Goal: Check status: Check status

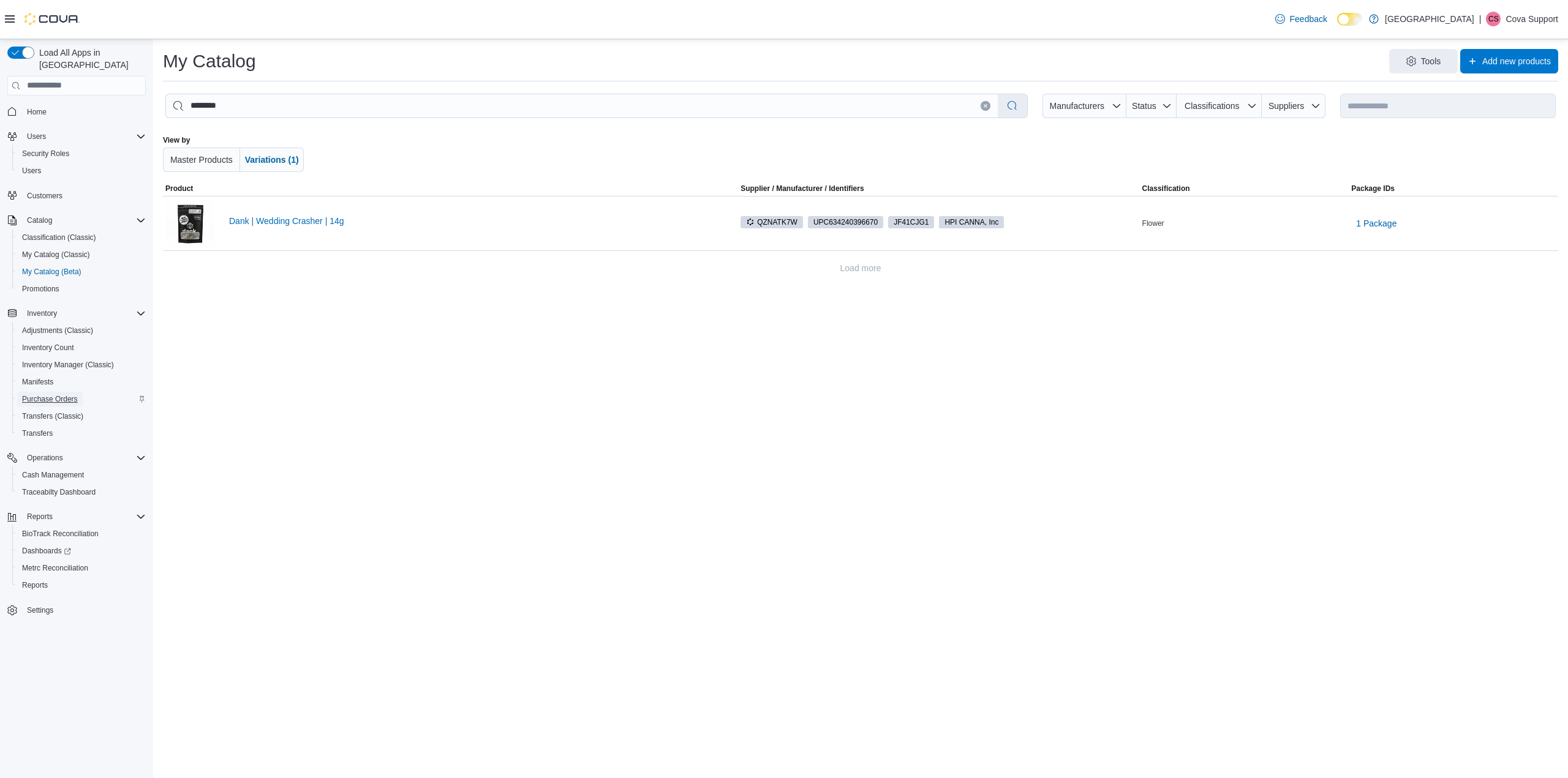
click at [59, 395] on span "Purchase Orders" at bounding box center [50, 399] width 56 height 10
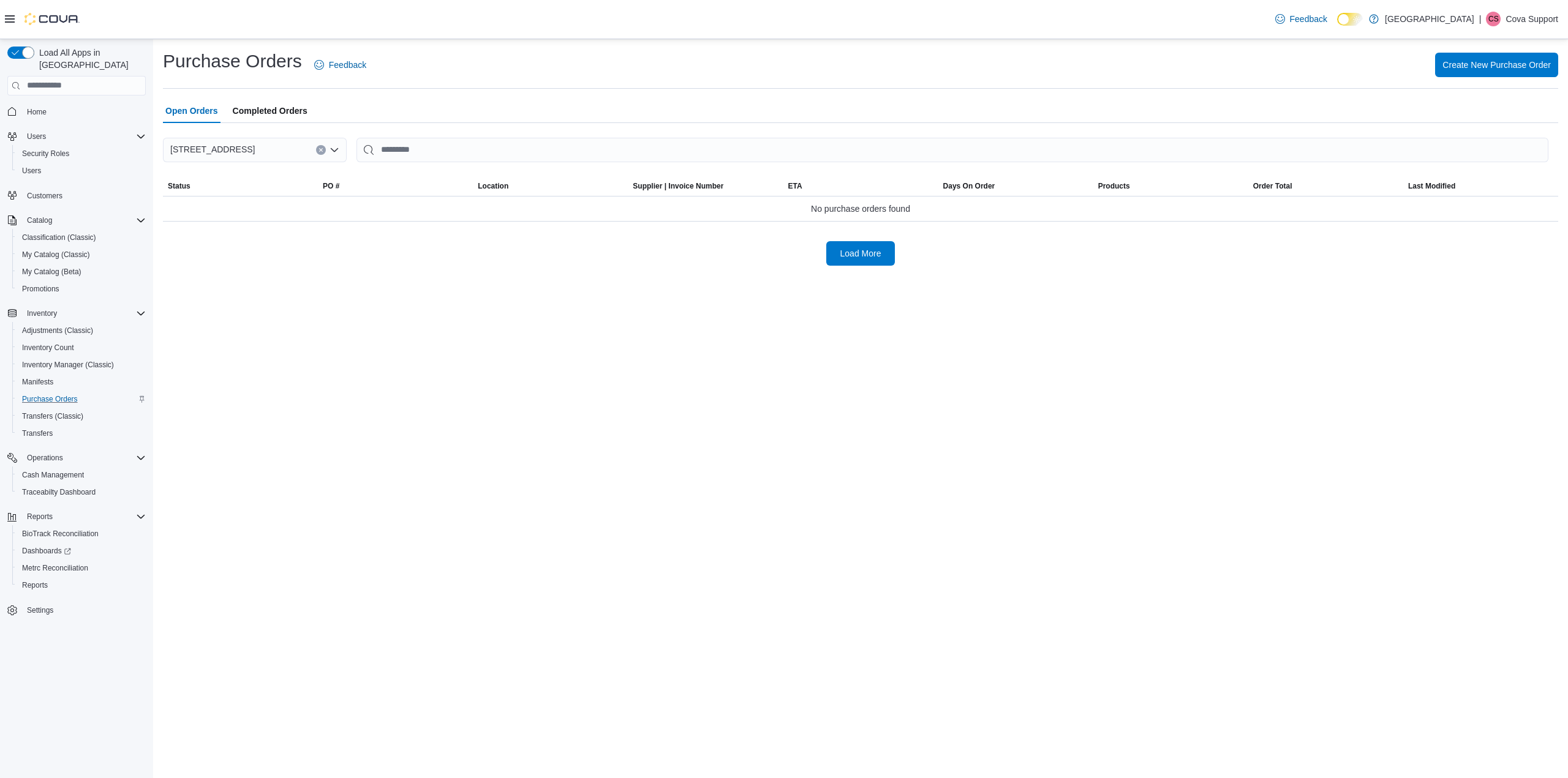
click at [291, 104] on span "Completed Orders" at bounding box center [270, 110] width 75 height 25
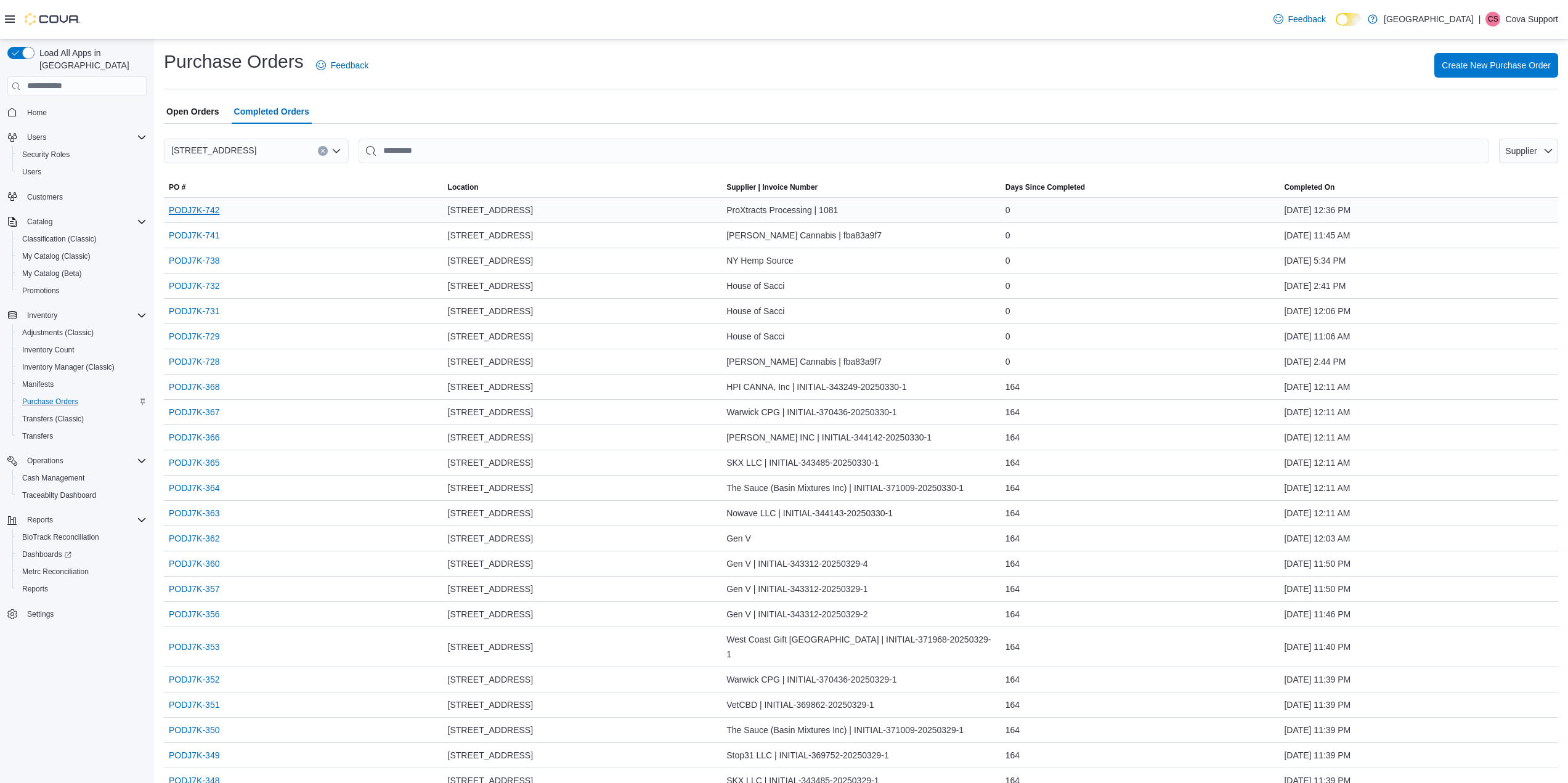
click at [199, 210] on link "PODJ7K-742" at bounding box center [194, 210] width 51 height 14
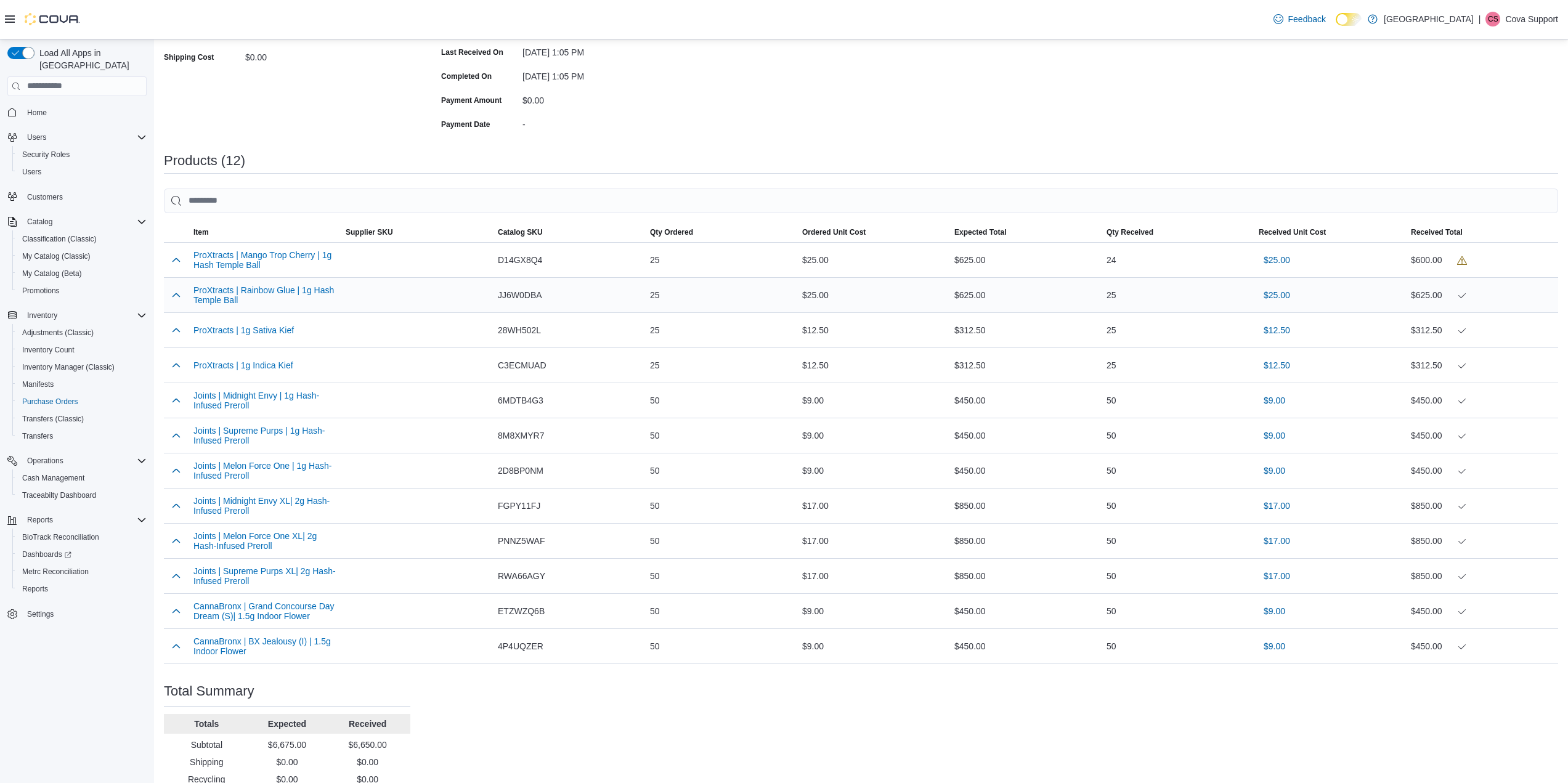
scroll to position [305, 0]
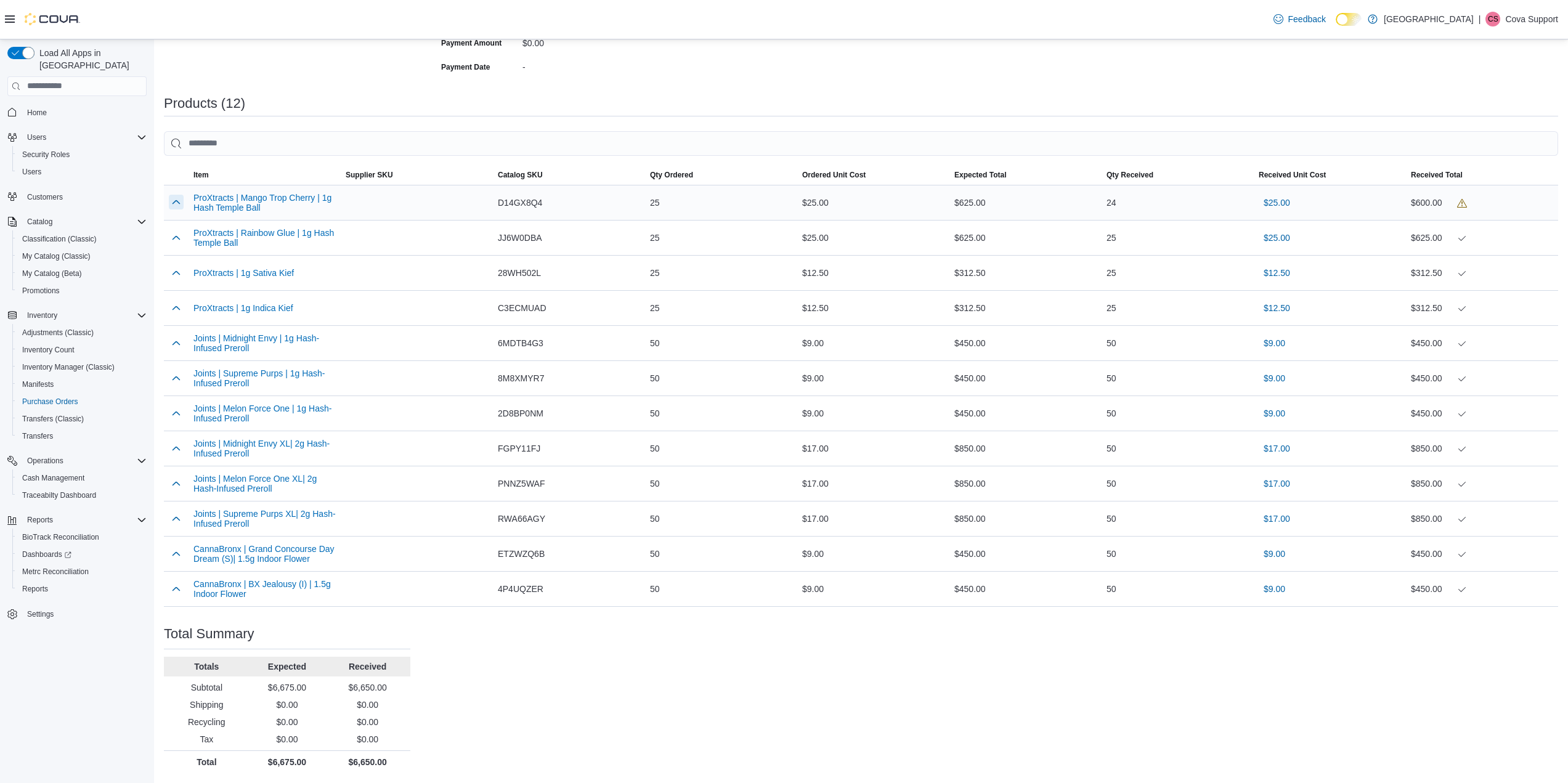
click at [174, 204] on button "button" at bounding box center [176, 202] width 14 height 14
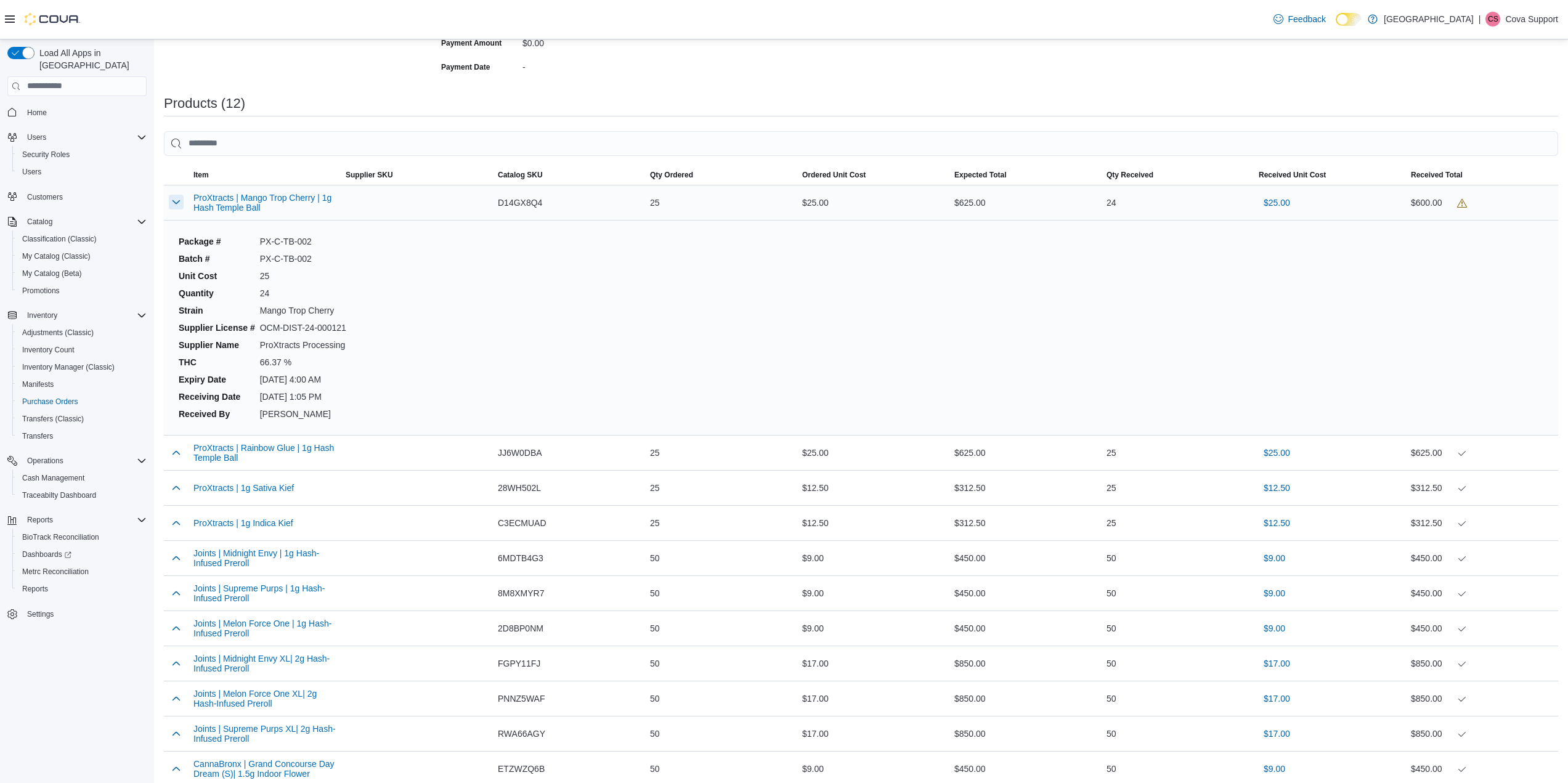
click at [174, 204] on button "button" at bounding box center [176, 202] width 14 height 14
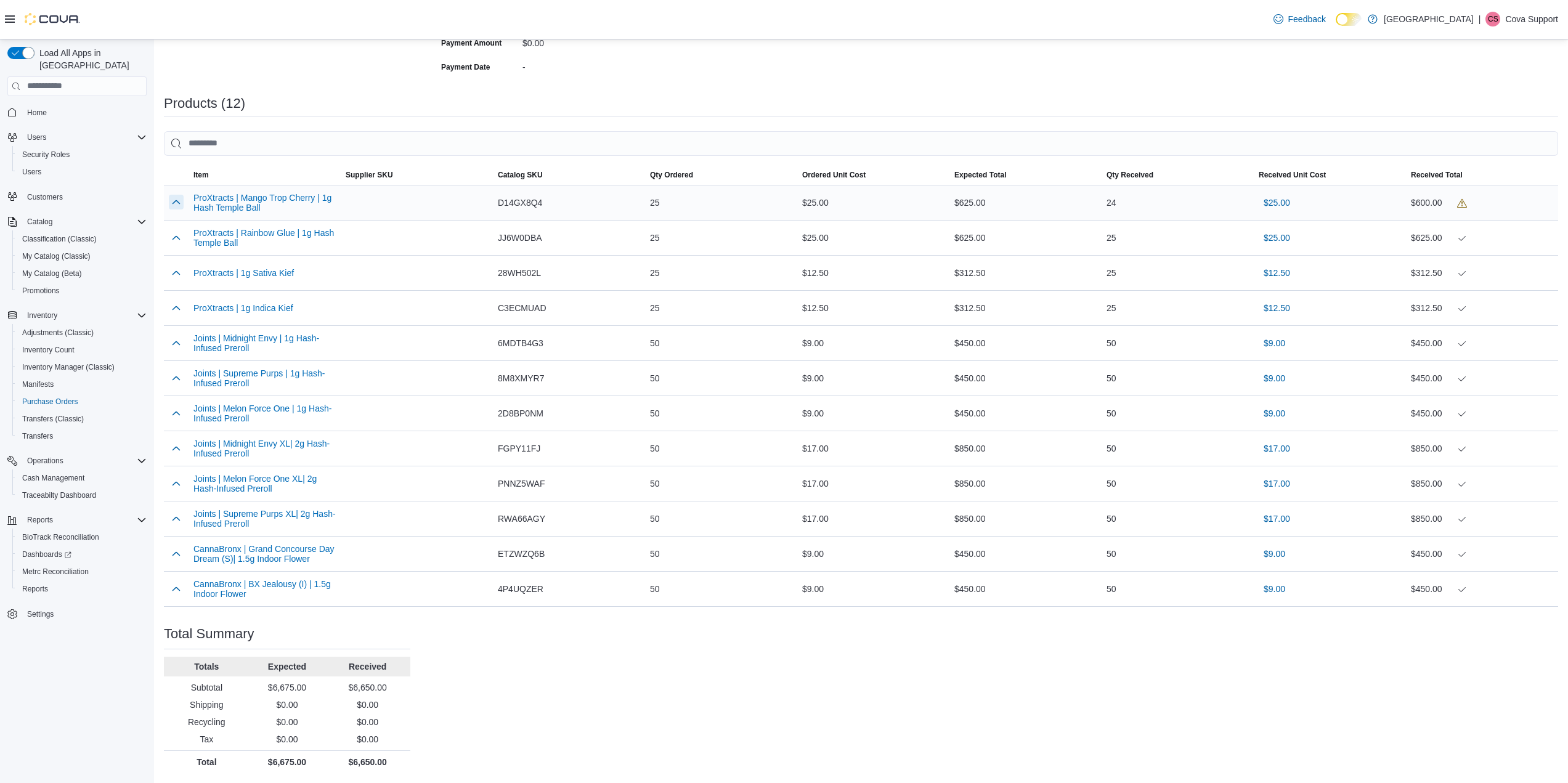
click at [174, 203] on button "button" at bounding box center [176, 202] width 14 height 14
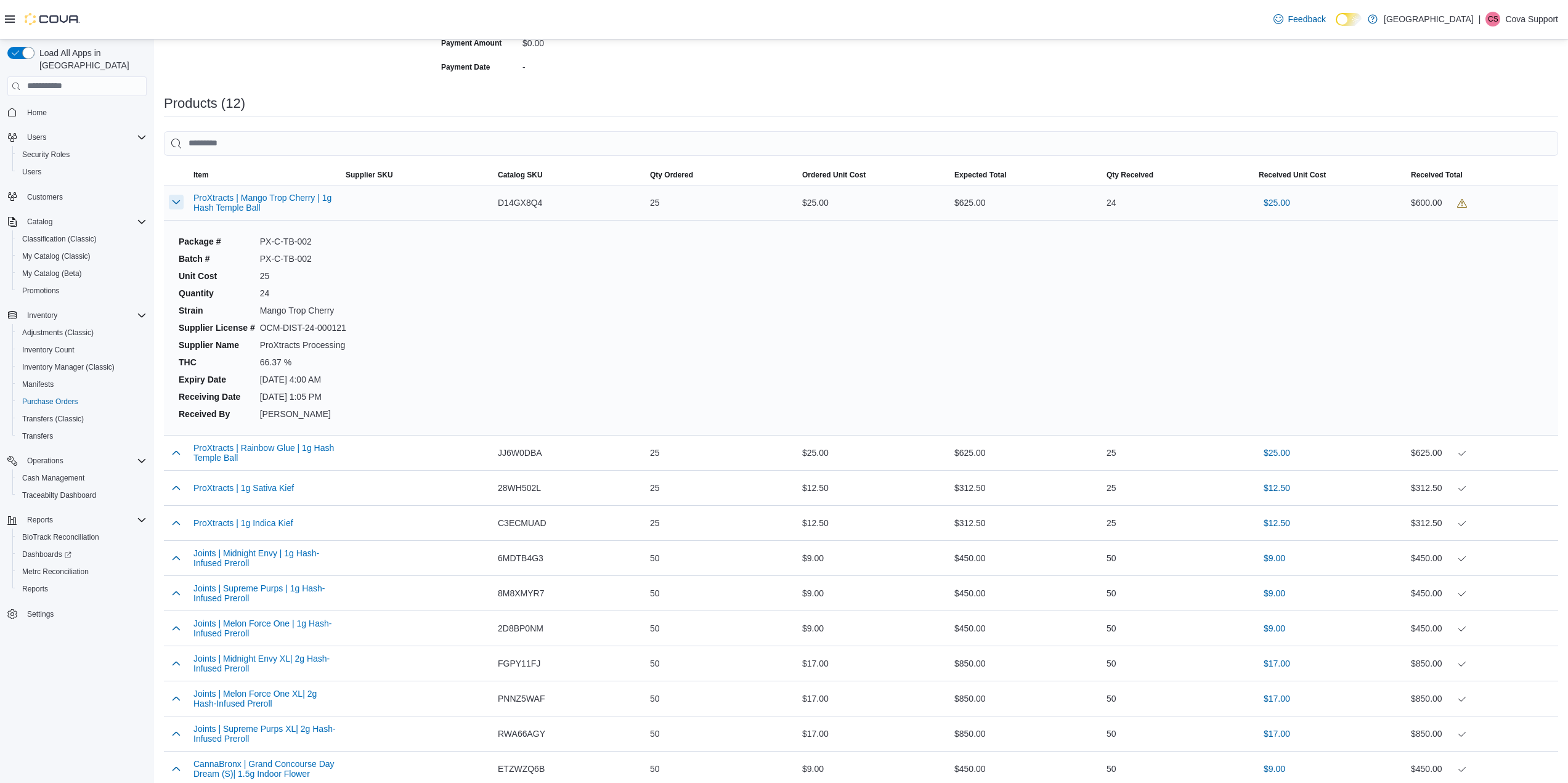
click at [174, 203] on button "button" at bounding box center [176, 202] width 14 height 14
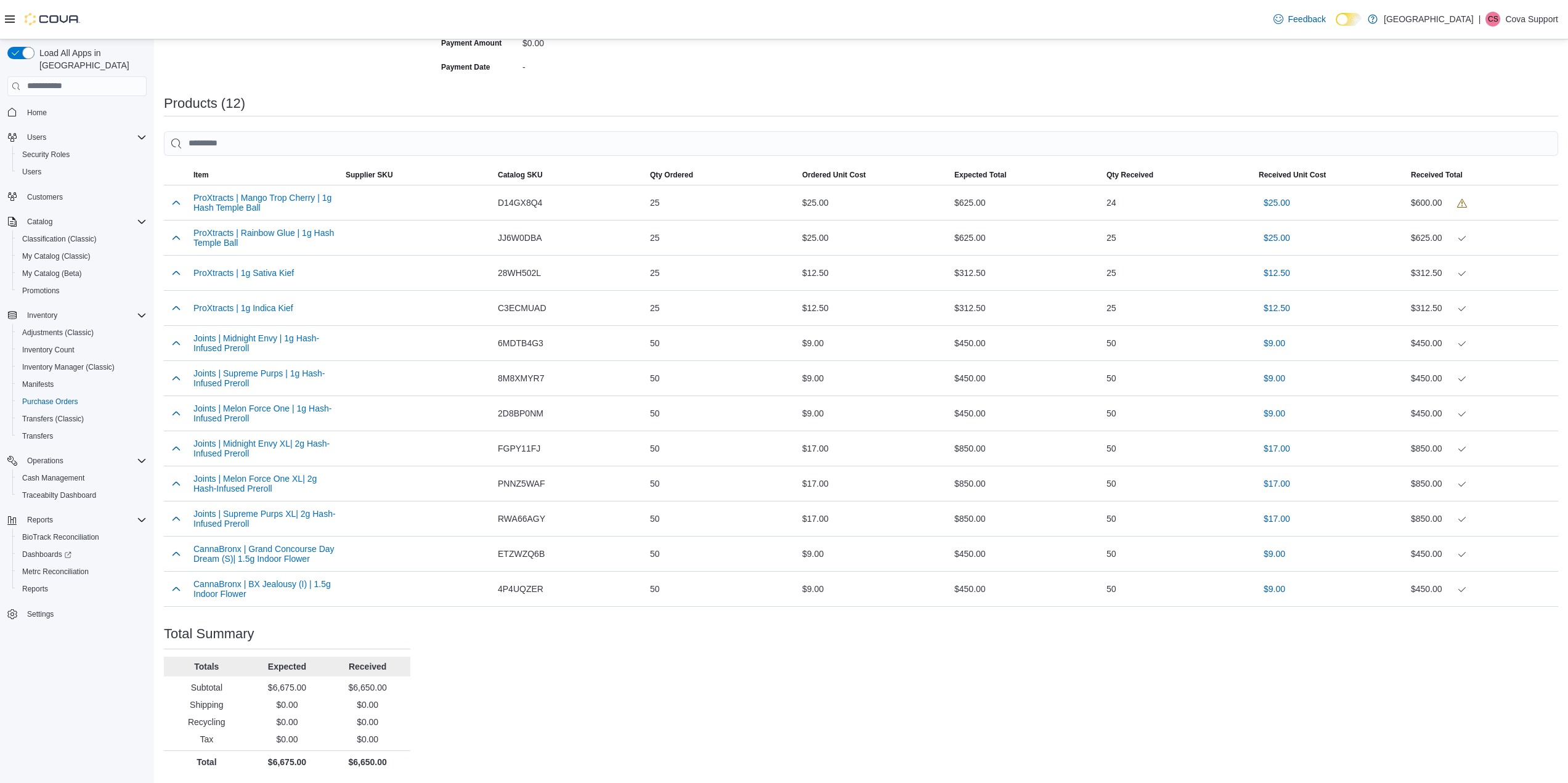
click at [723, 682] on div "Purchase Order: PODJ7K-742 Feedback Purchase Order Details Status Completed Sup…" at bounding box center [861, 295] width 1394 height 957
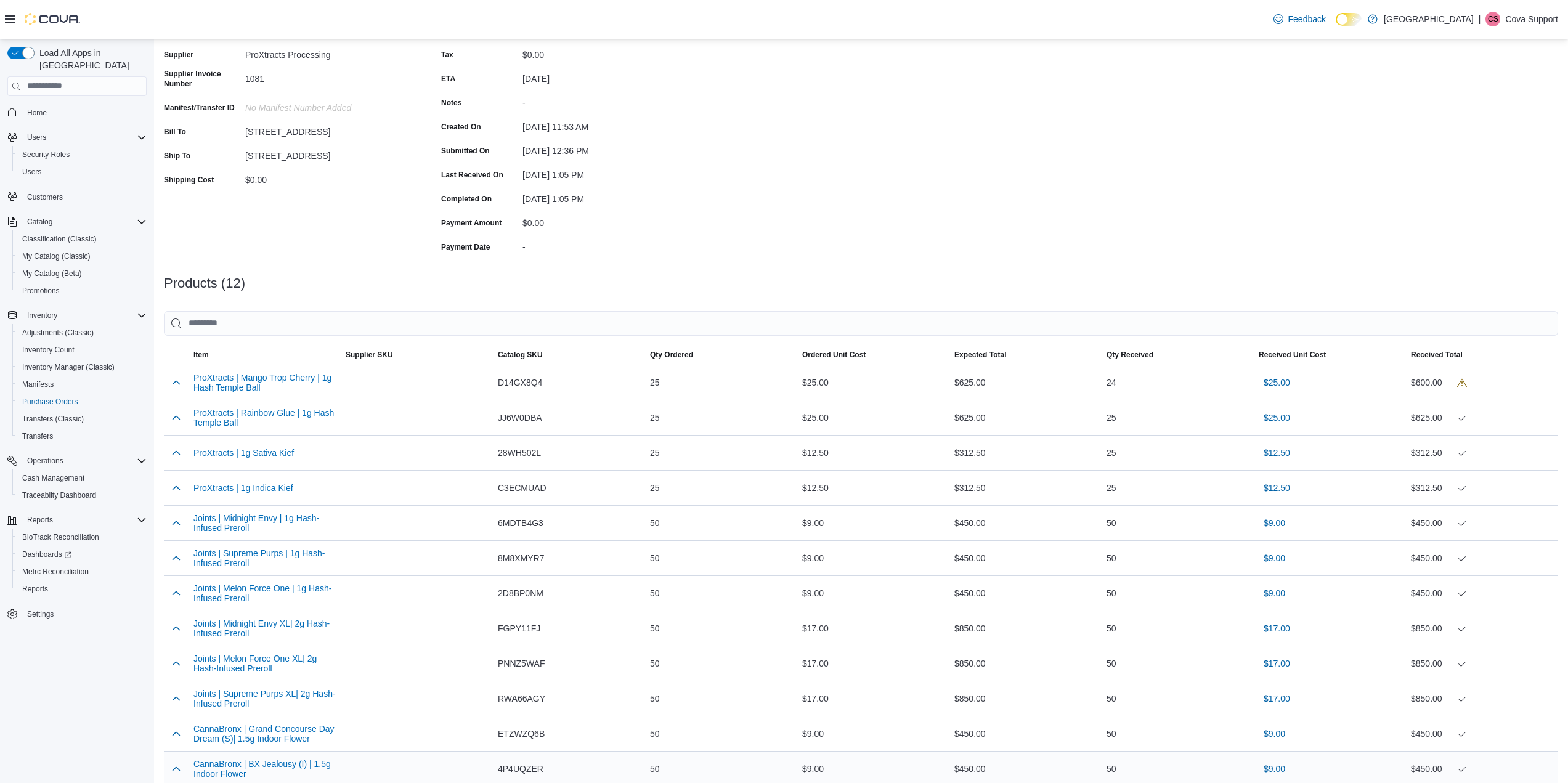
scroll to position [0, 0]
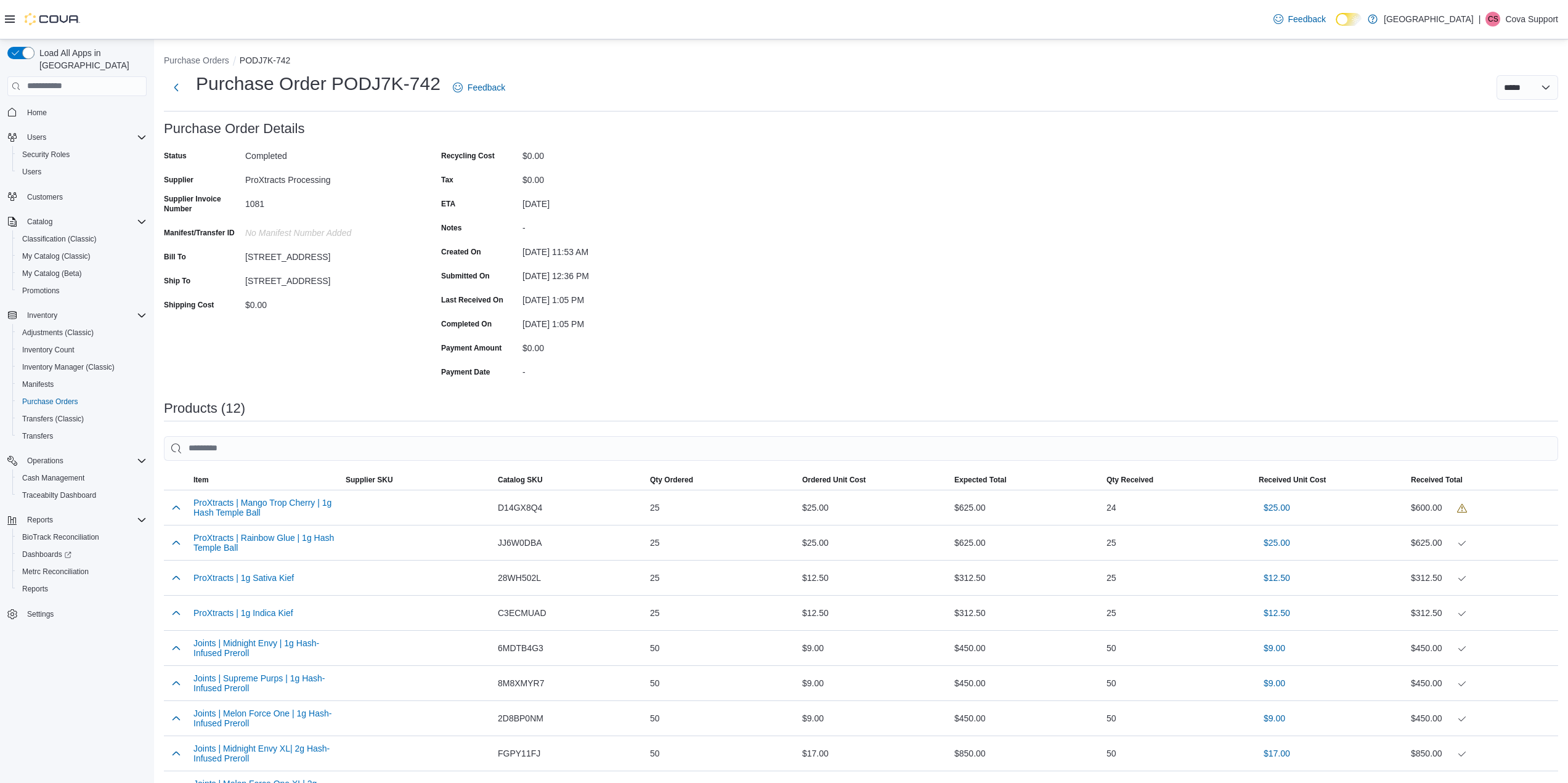
click at [753, 194] on div "Purchase Order: PODJ7K-742 Feedback Purchase Order Details Status Completed Sup…" at bounding box center [861, 600] width 1394 height 957
click at [176, 505] on button "button" at bounding box center [176, 507] width 14 height 14
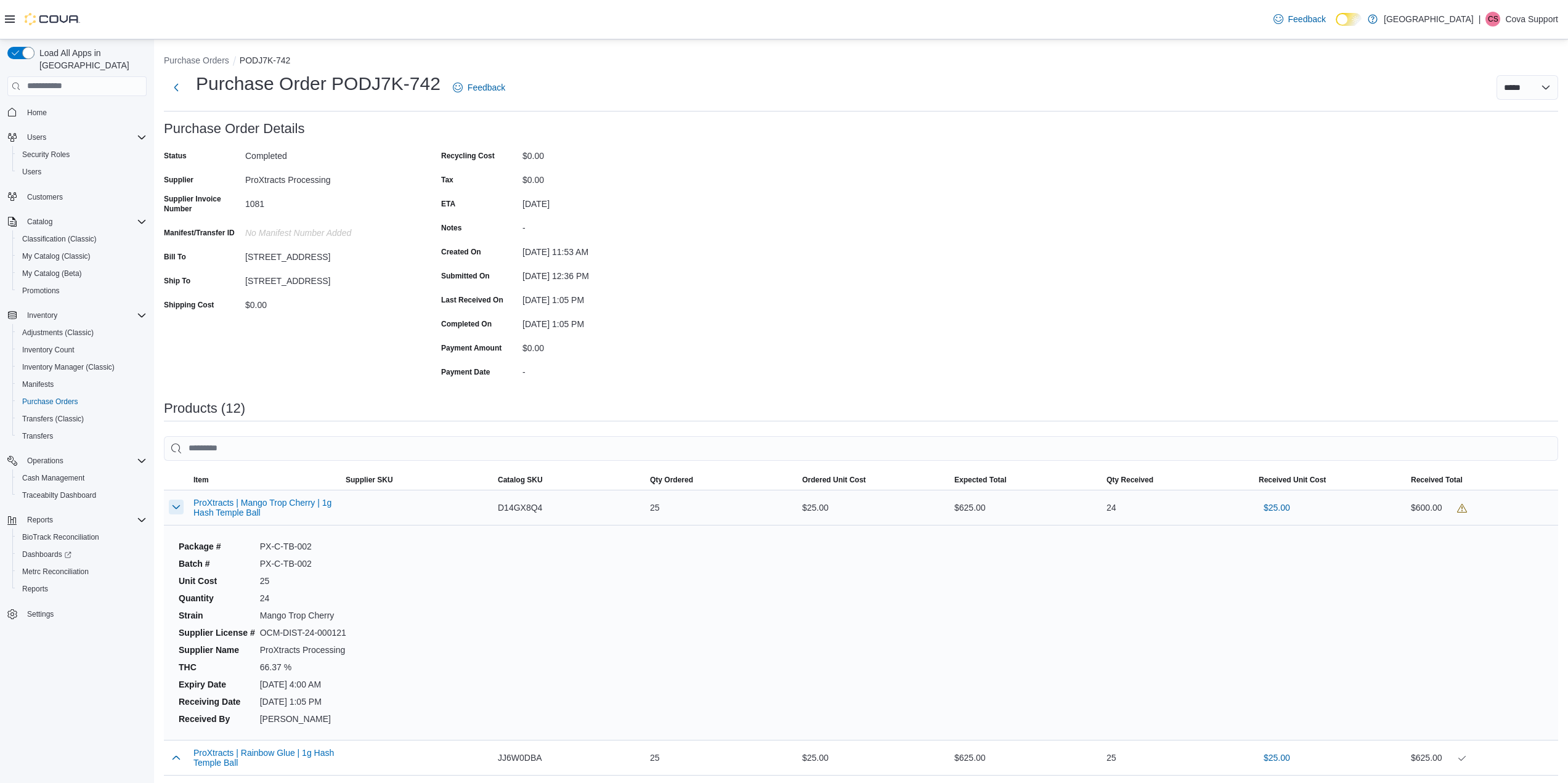
click at [176, 505] on button "button" at bounding box center [176, 507] width 14 height 14
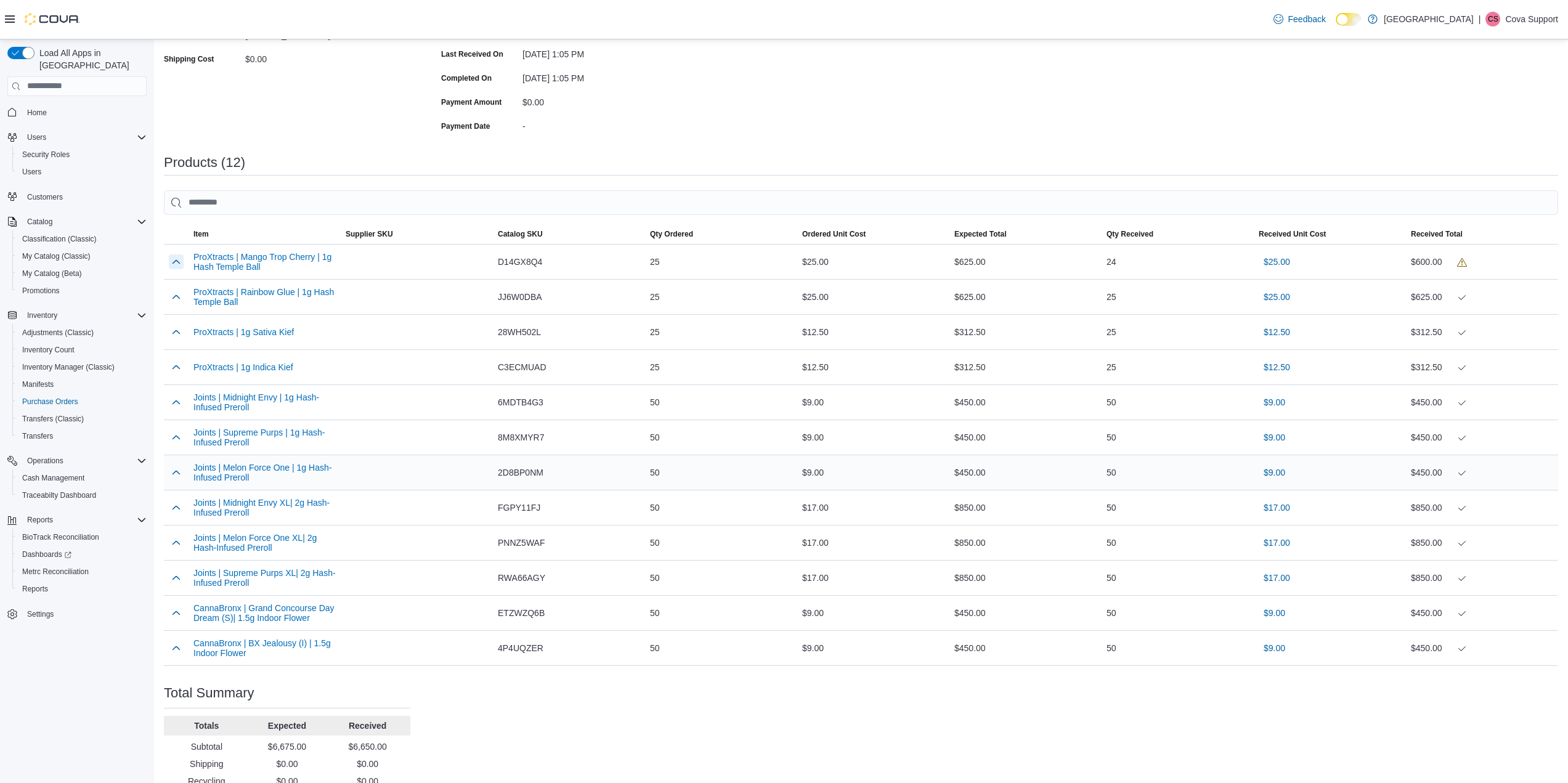
scroll to position [305, 0]
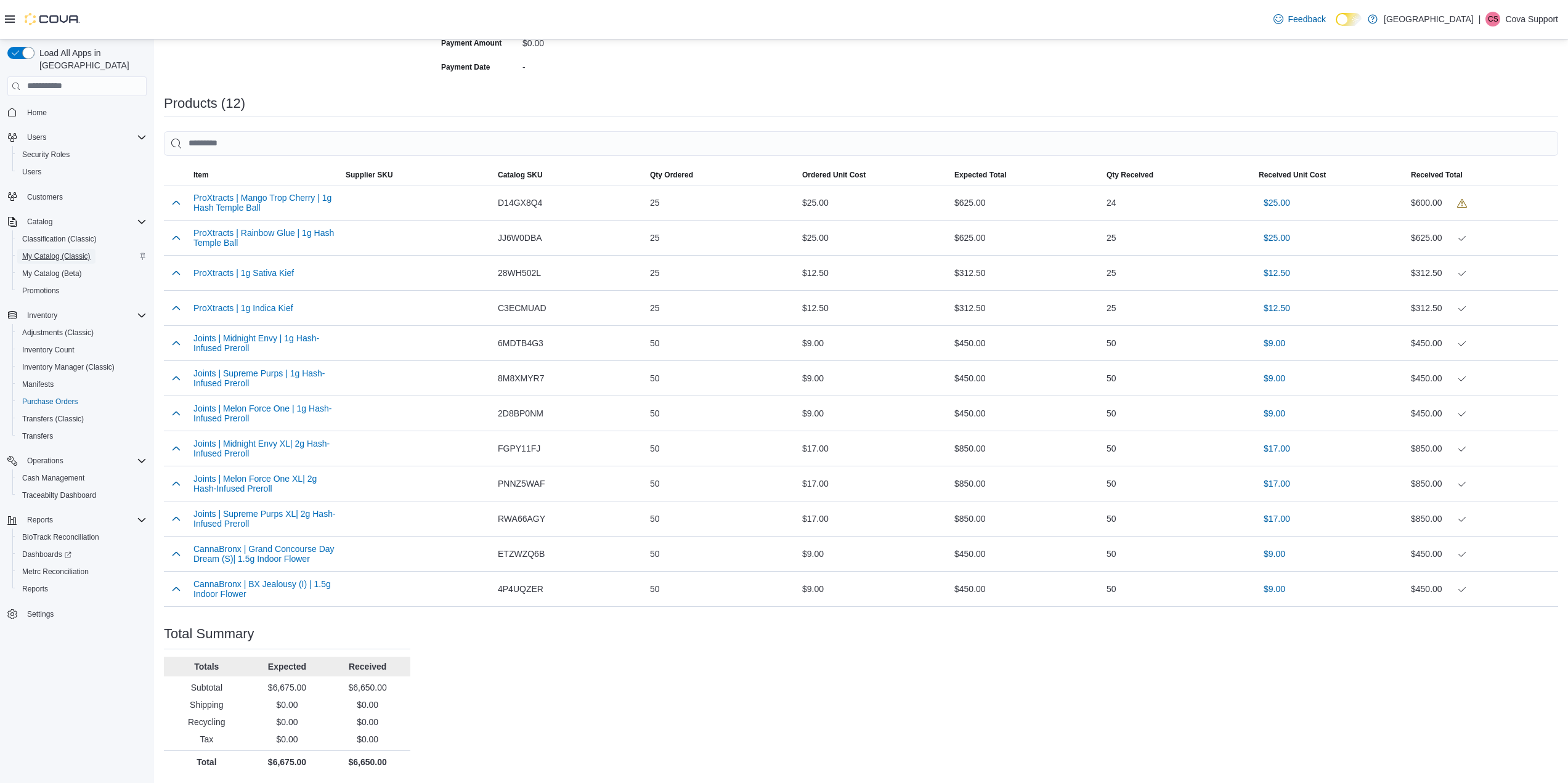
click at [59, 252] on span "My Catalog (Classic)" at bounding box center [56, 256] width 68 height 10
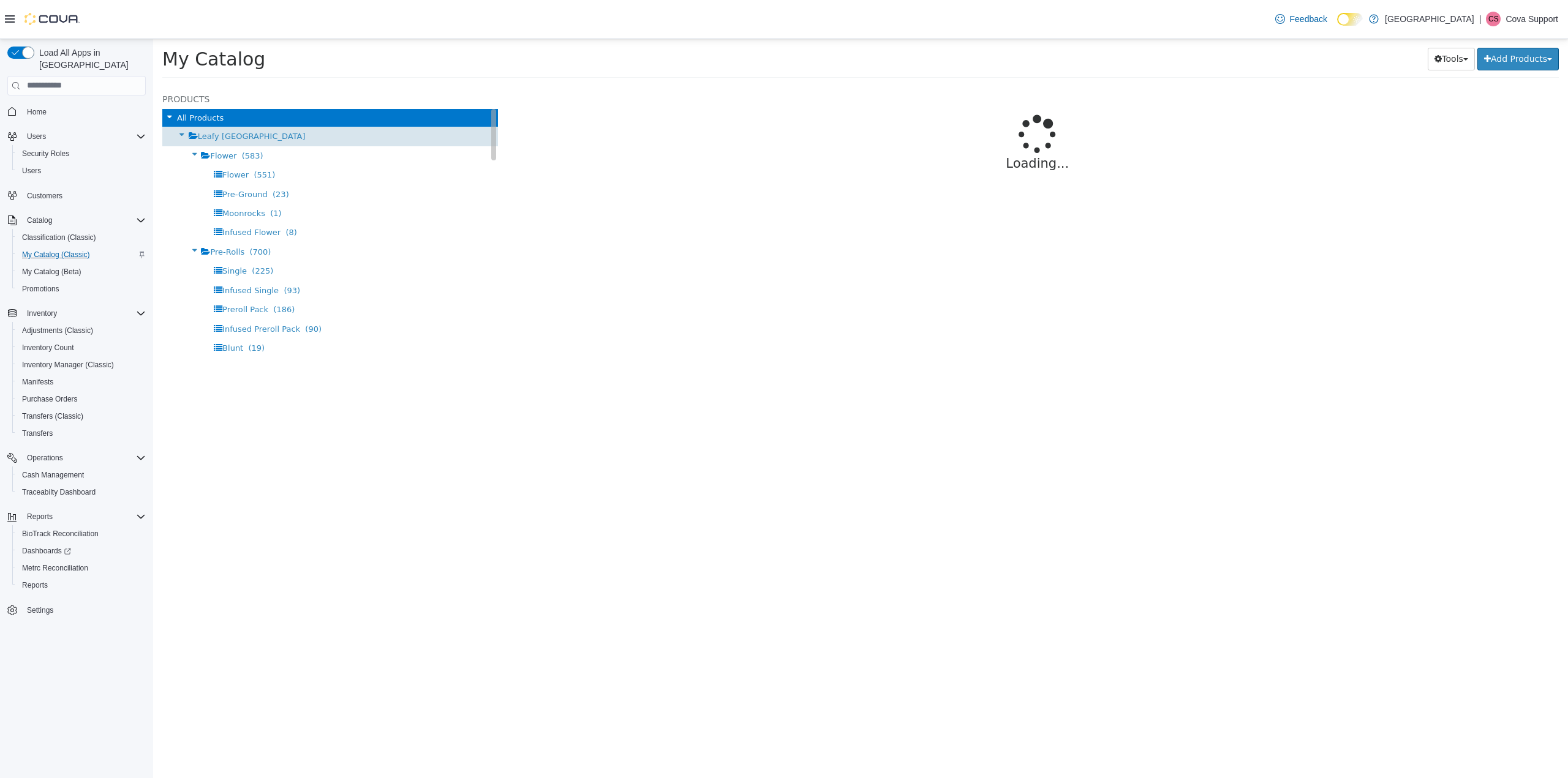
select select "**********"
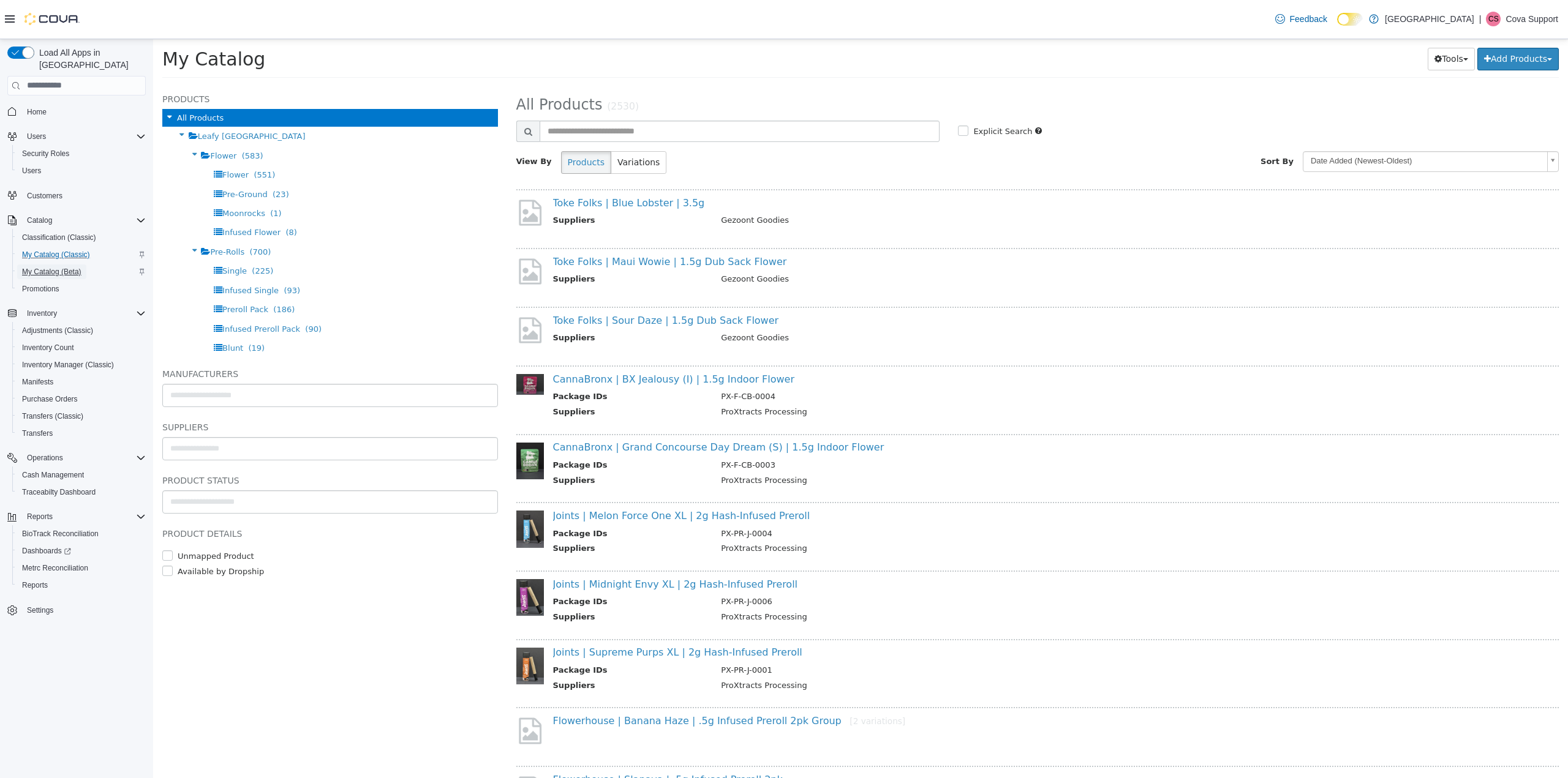
click at [58, 267] on span "My Catalog (Beta)" at bounding box center [52, 272] width 59 height 10
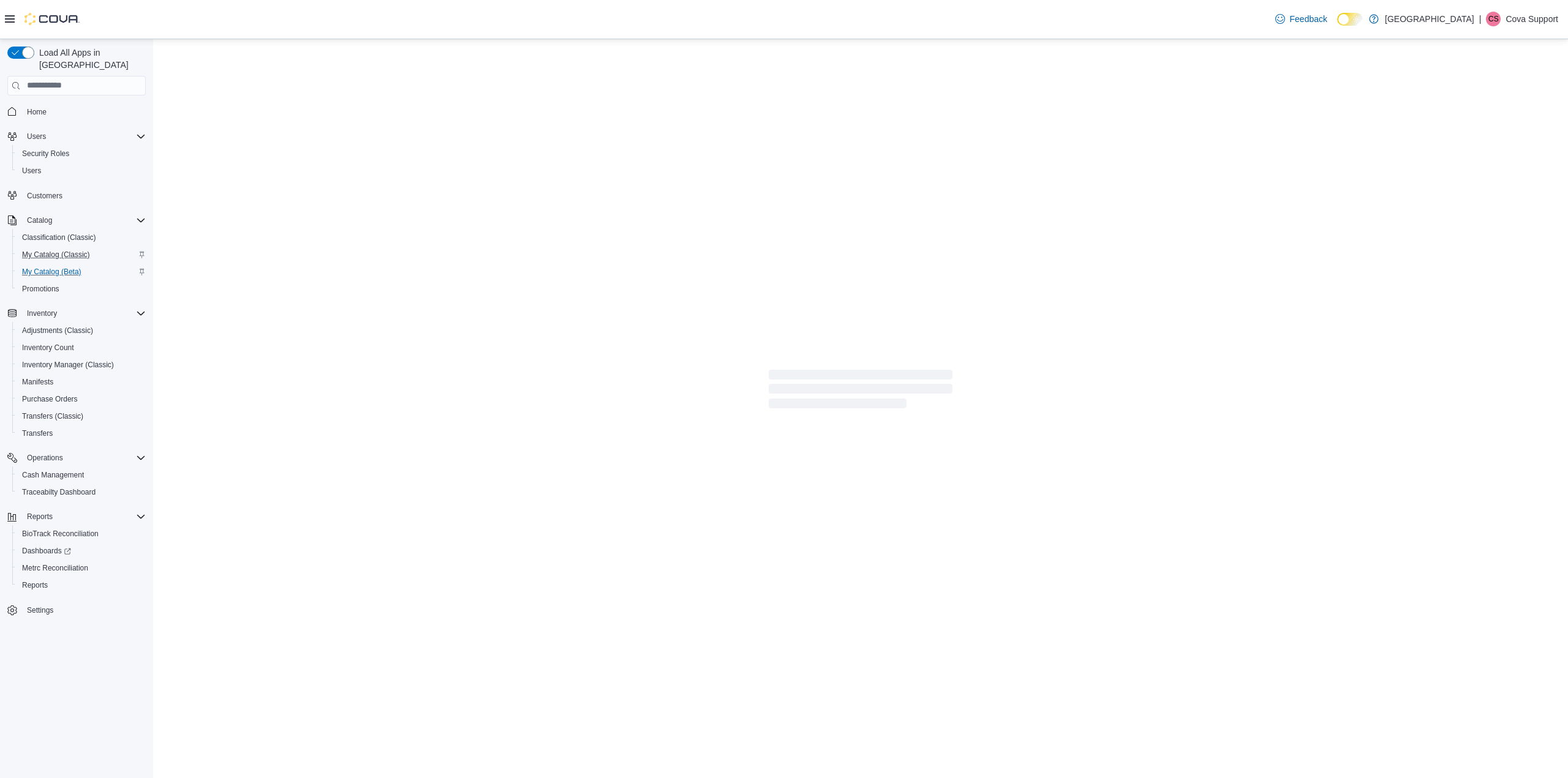
select select "**********"
